Goal: Navigation & Orientation: Find specific page/section

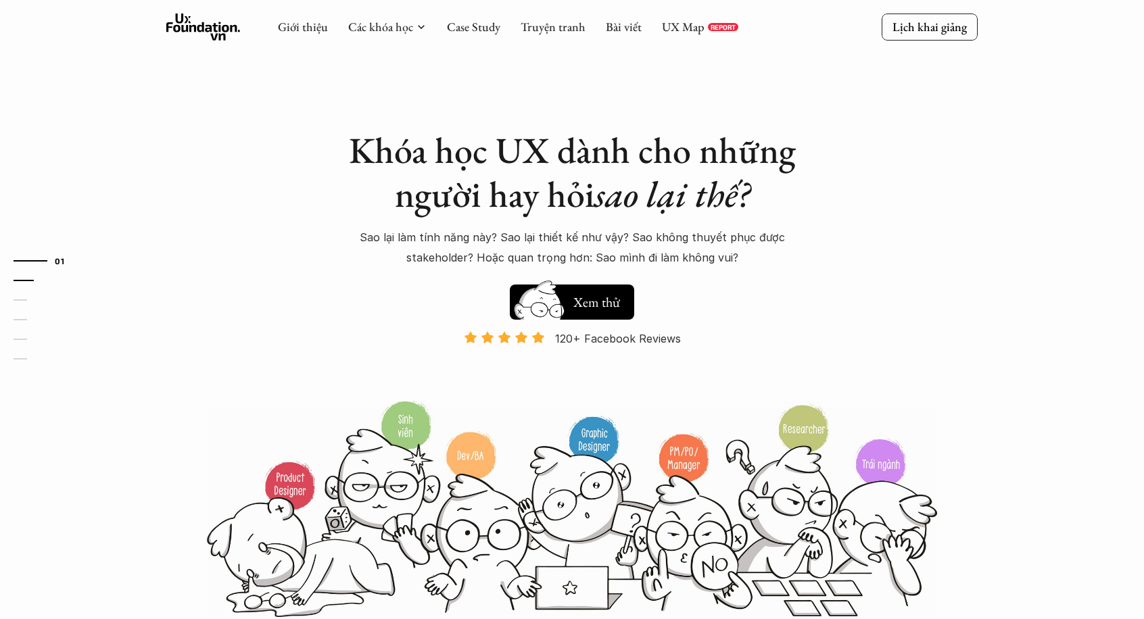
click at [22, 277] on link "02" at bounding box center [46, 280] width 64 height 16
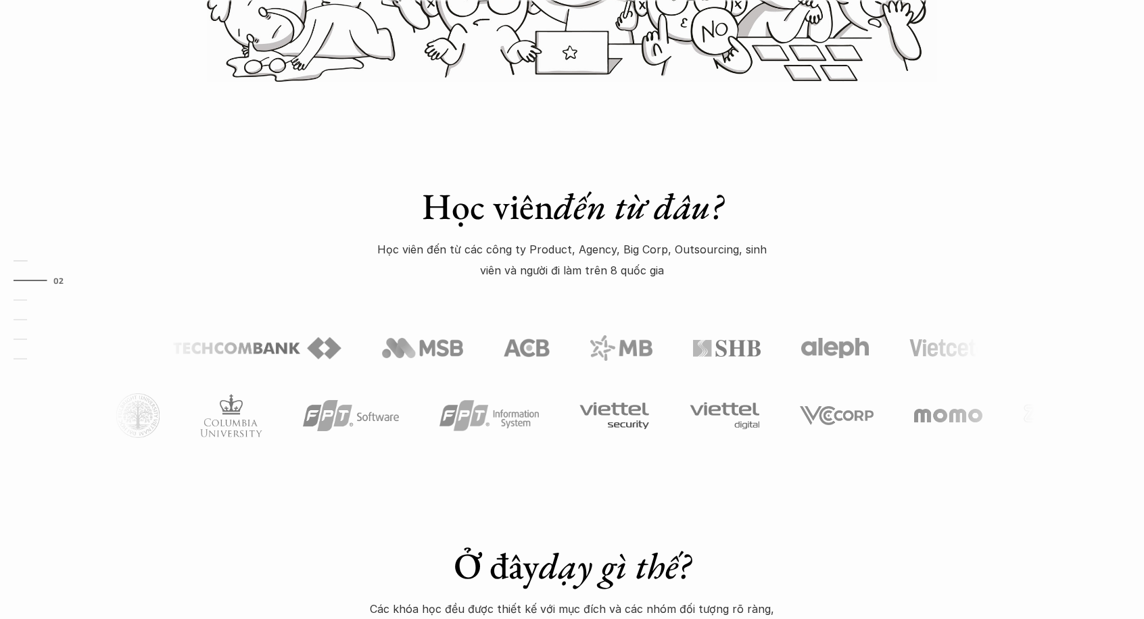
scroll to position [538, 0]
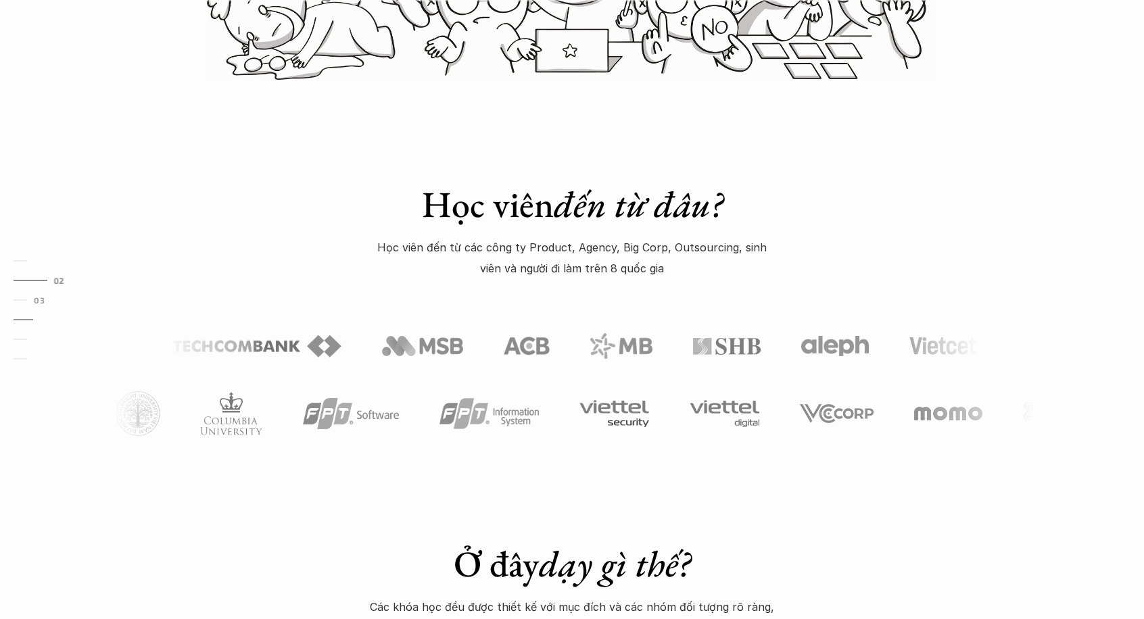
click at [19, 323] on link "04" at bounding box center [46, 320] width 64 height 16
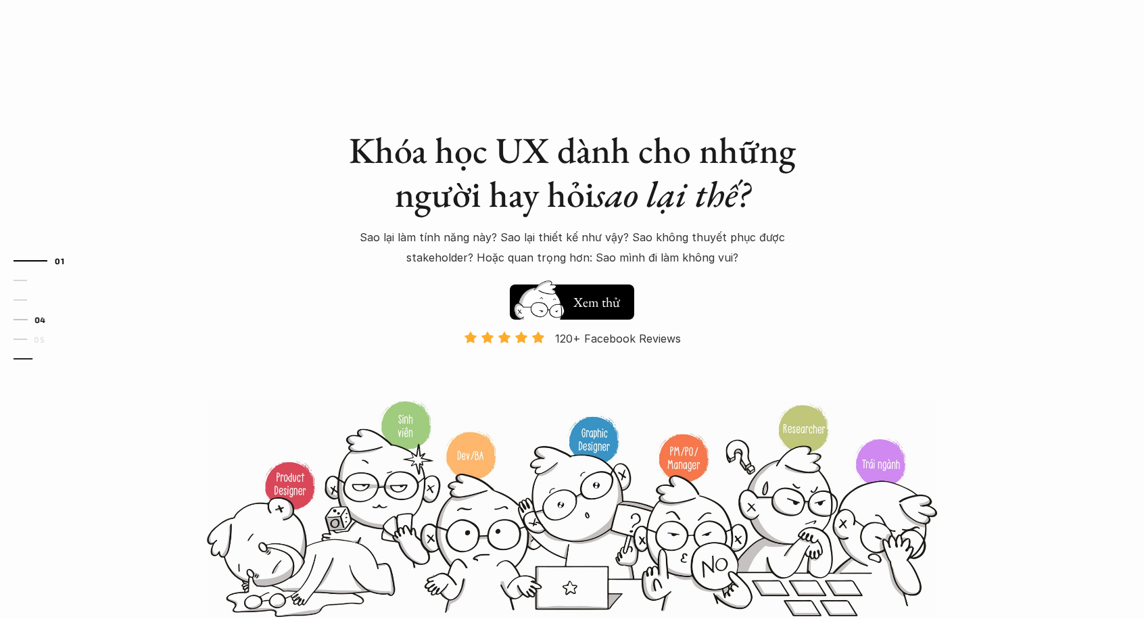
click at [23, 359] on link "06" at bounding box center [46, 359] width 64 height 16
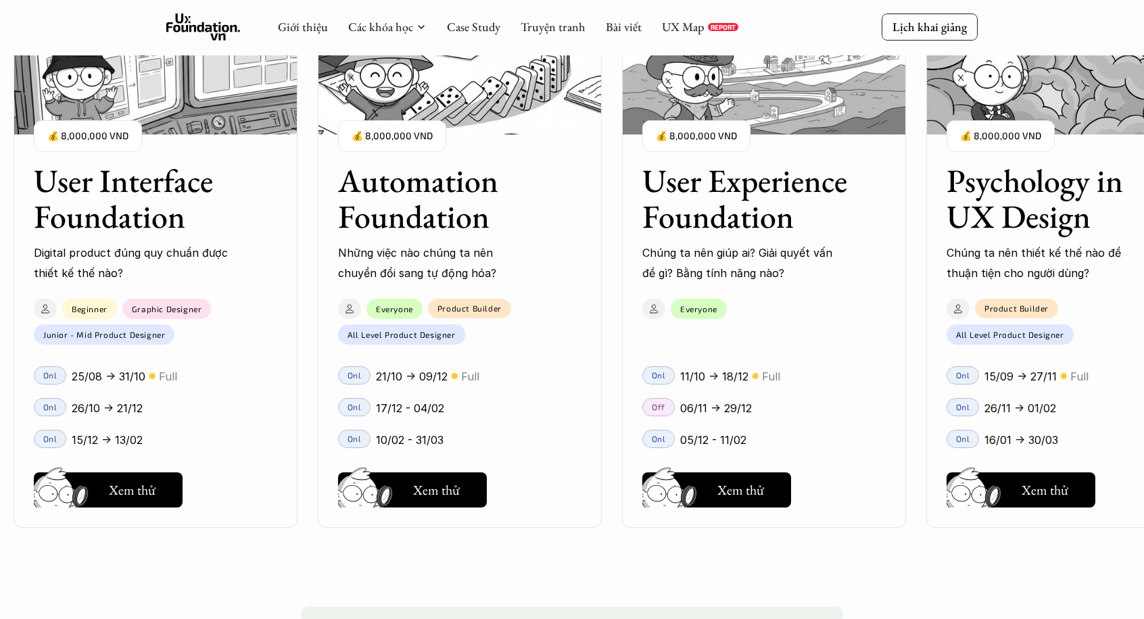
scroll to position [1782, 0]
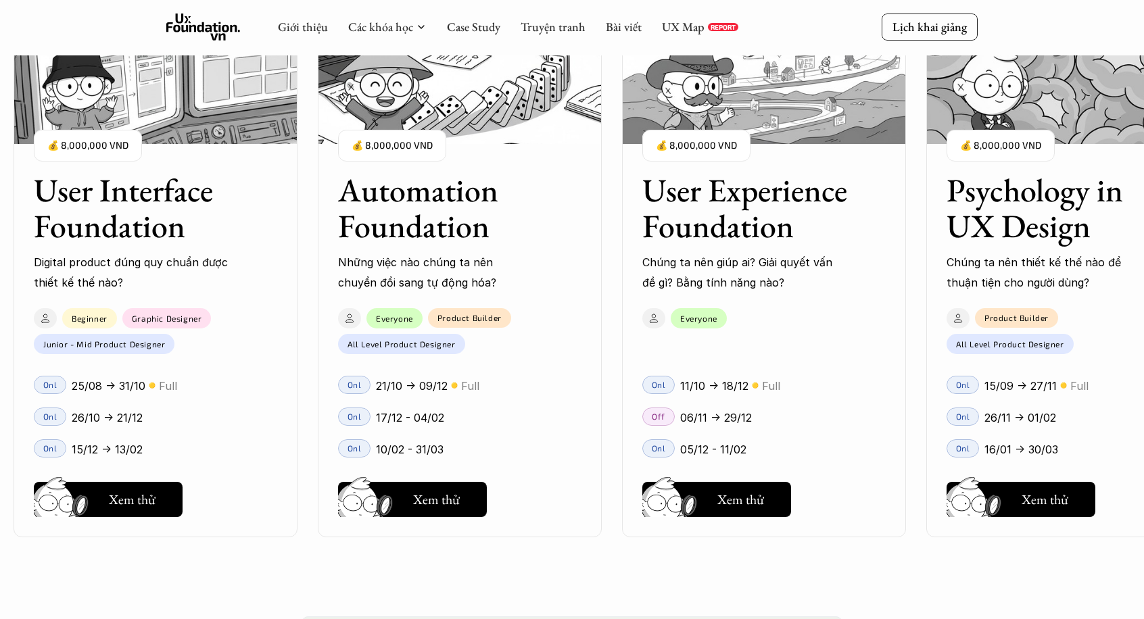
drag, startPoint x: 448, startPoint y: 201, endPoint x: 64, endPoint y: 199, distance: 384.1
click at [819, 479] on div "Hay thôi Xem thử" at bounding box center [763, 497] width 243 height 41
drag, startPoint x: 893, startPoint y: 423, endPoint x: 469, endPoint y: 402, distance: 423.8
click at [469, 402] on div "User Interface Foundation Digital product đúng quy chuẩn được thiết kế thế nào?…" at bounding box center [764, 272] width 1501 height 619
